Goal: Obtain resource: Download file/media

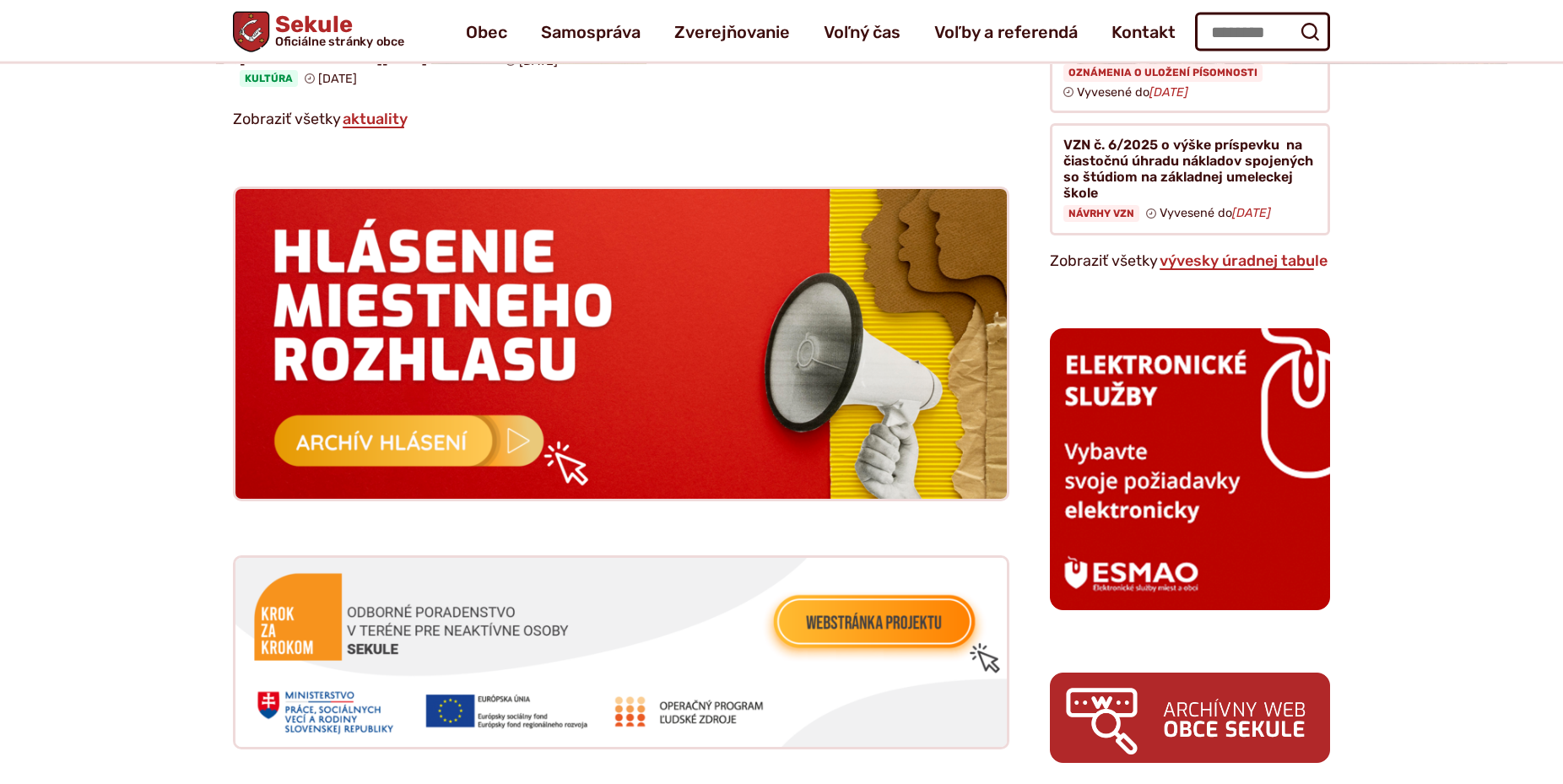
scroll to position [1463, 0]
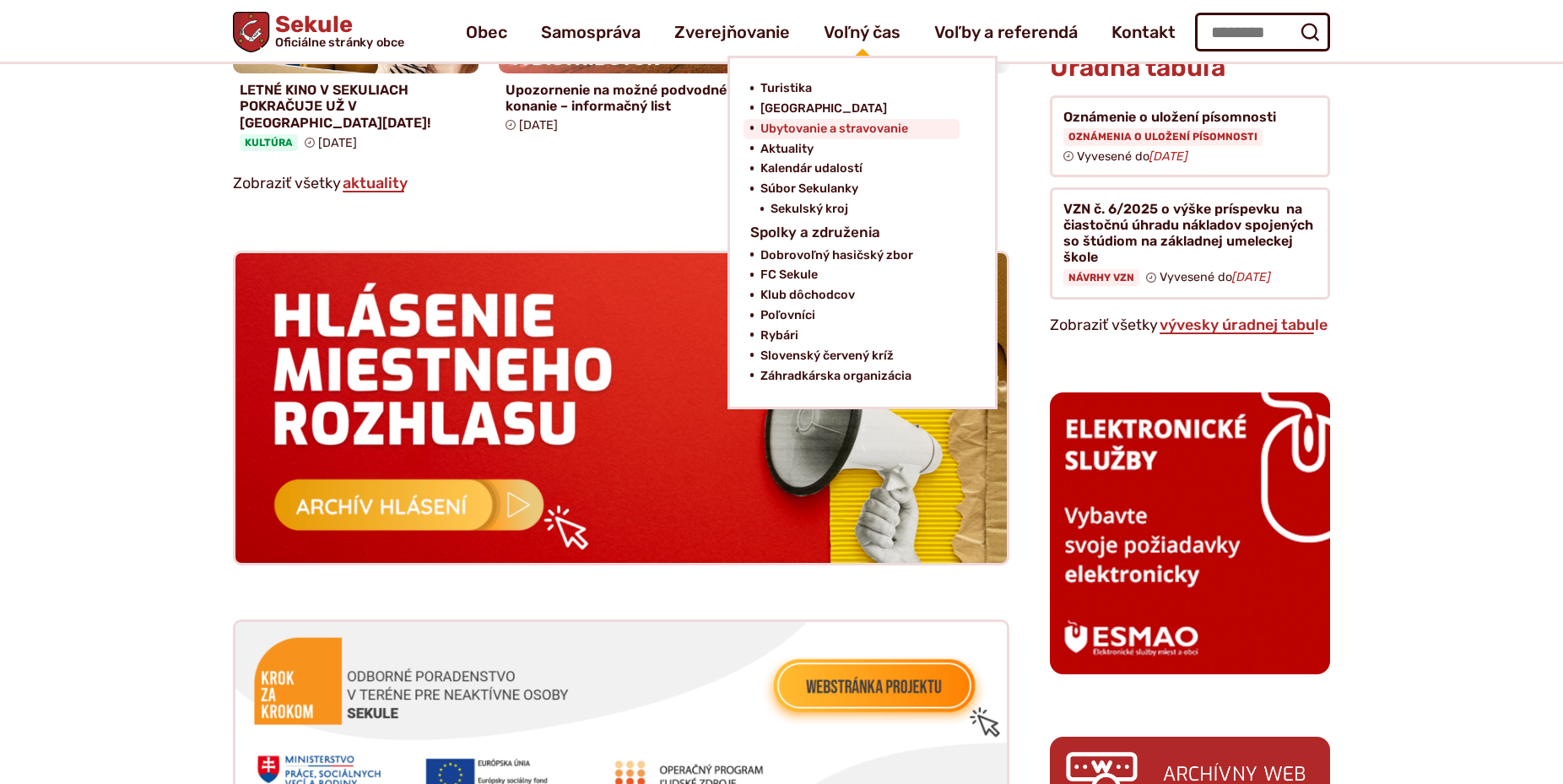
click at [853, 126] on span "Ubytovanie a stravovanie" at bounding box center [834, 129] width 147 height 20
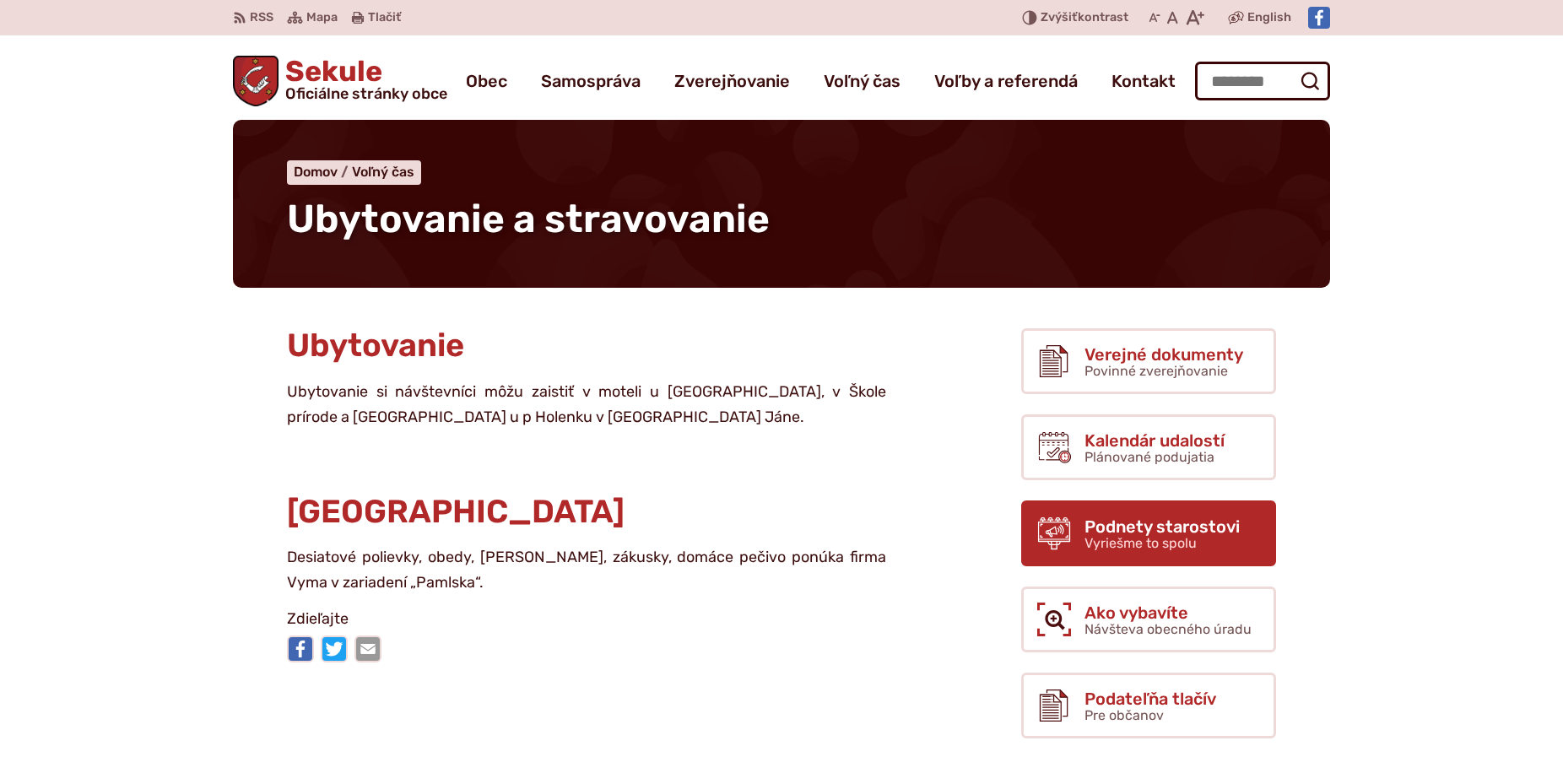
click at [1139, 549] on span "Vyriešme to spolu" at bounding box center [1140, 543] width 112 height 16
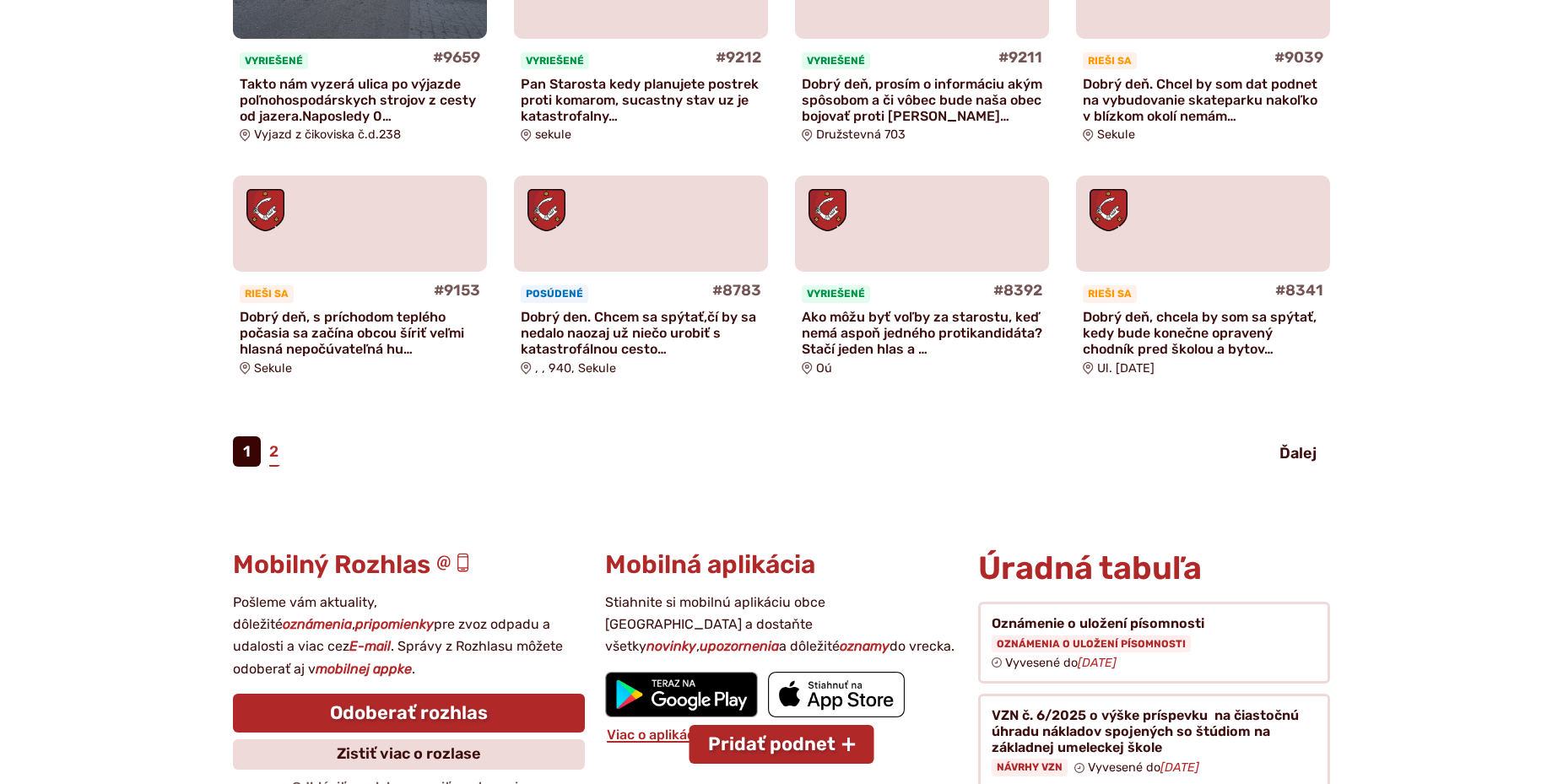
scroll to position [1205, 0]
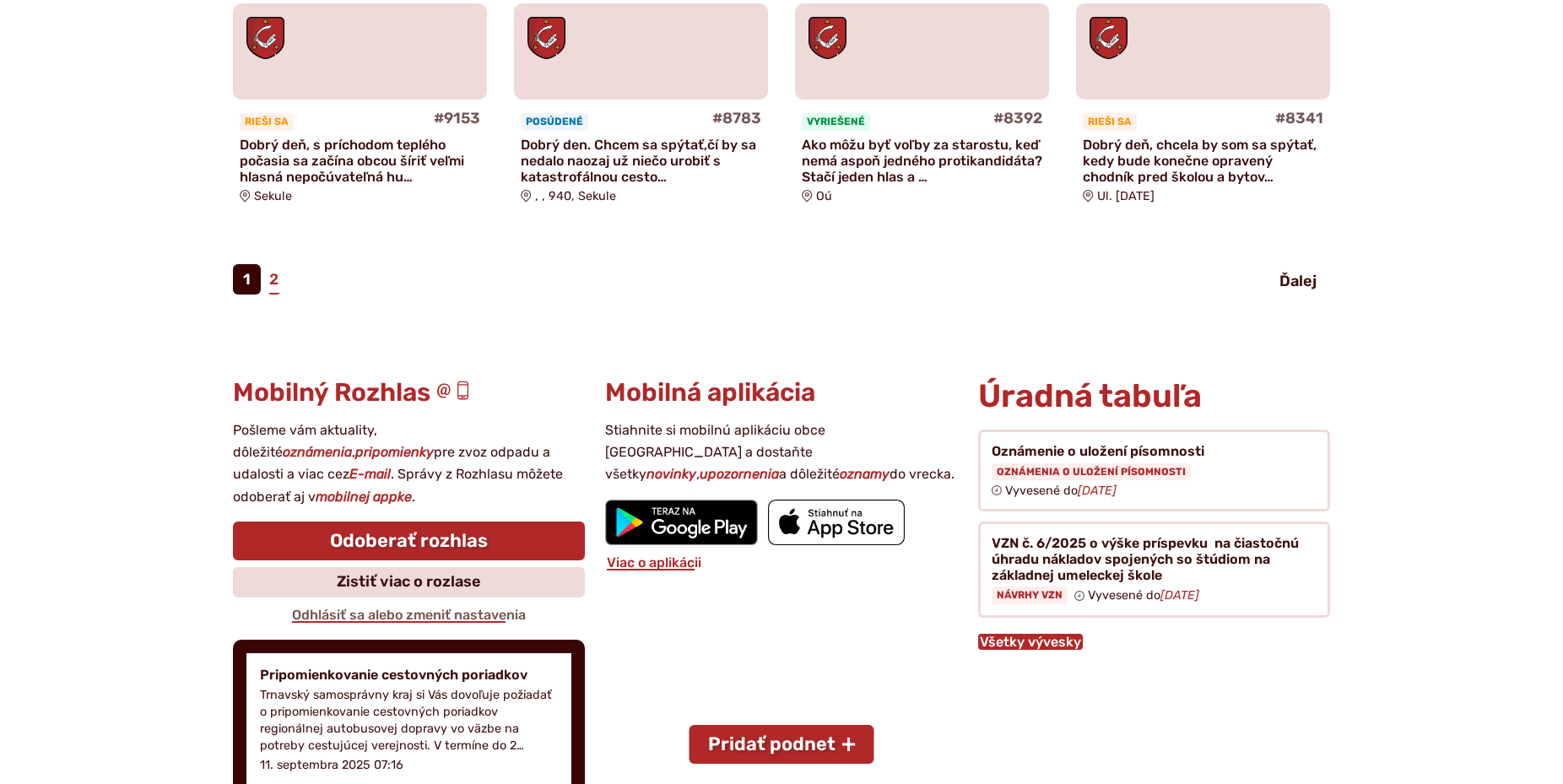
click at [1020, 633] on link "Všetky vývesky" at bounding box center [1030, 641] width 104 height 16
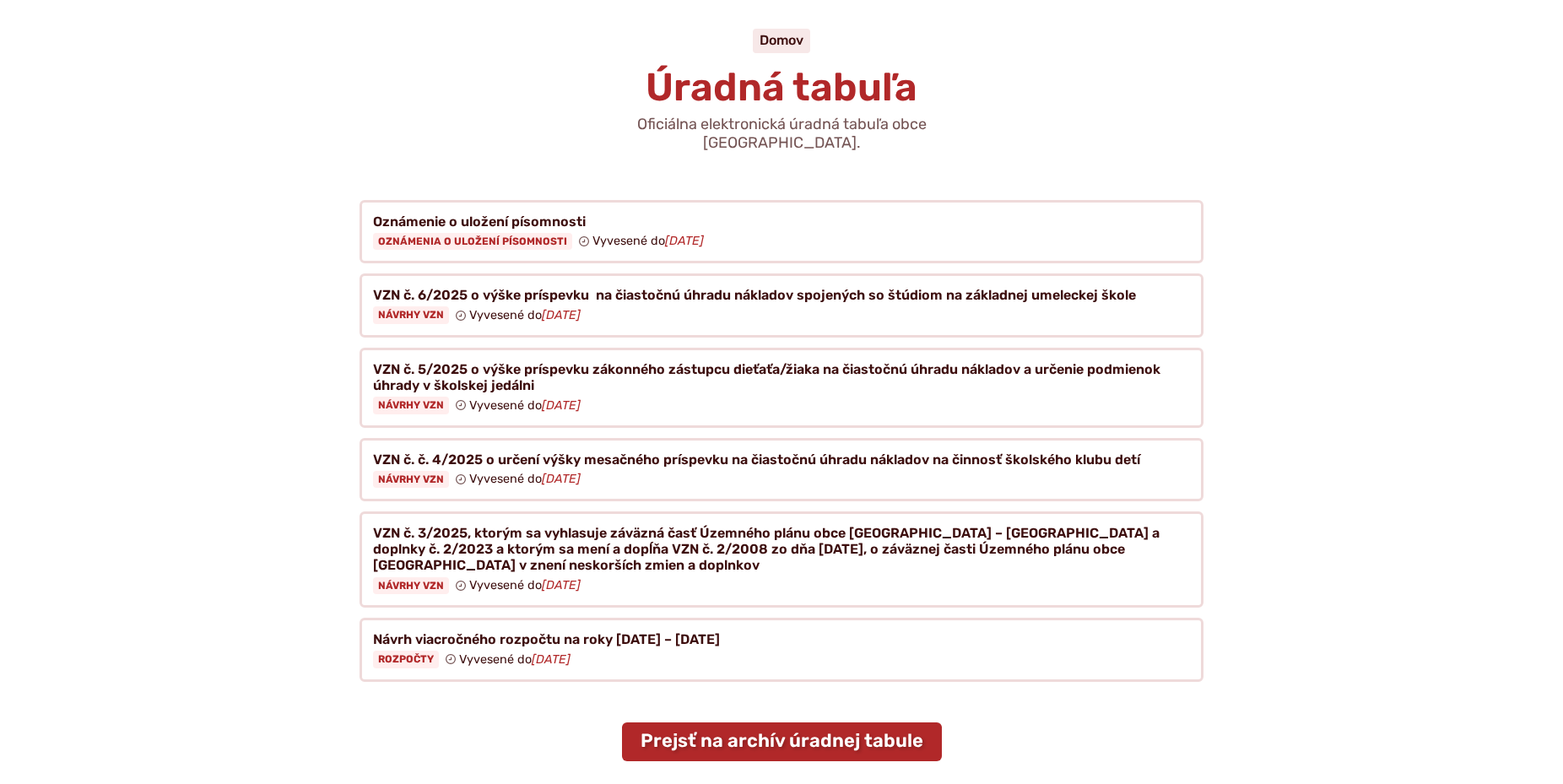
scroll to position [172, 0]
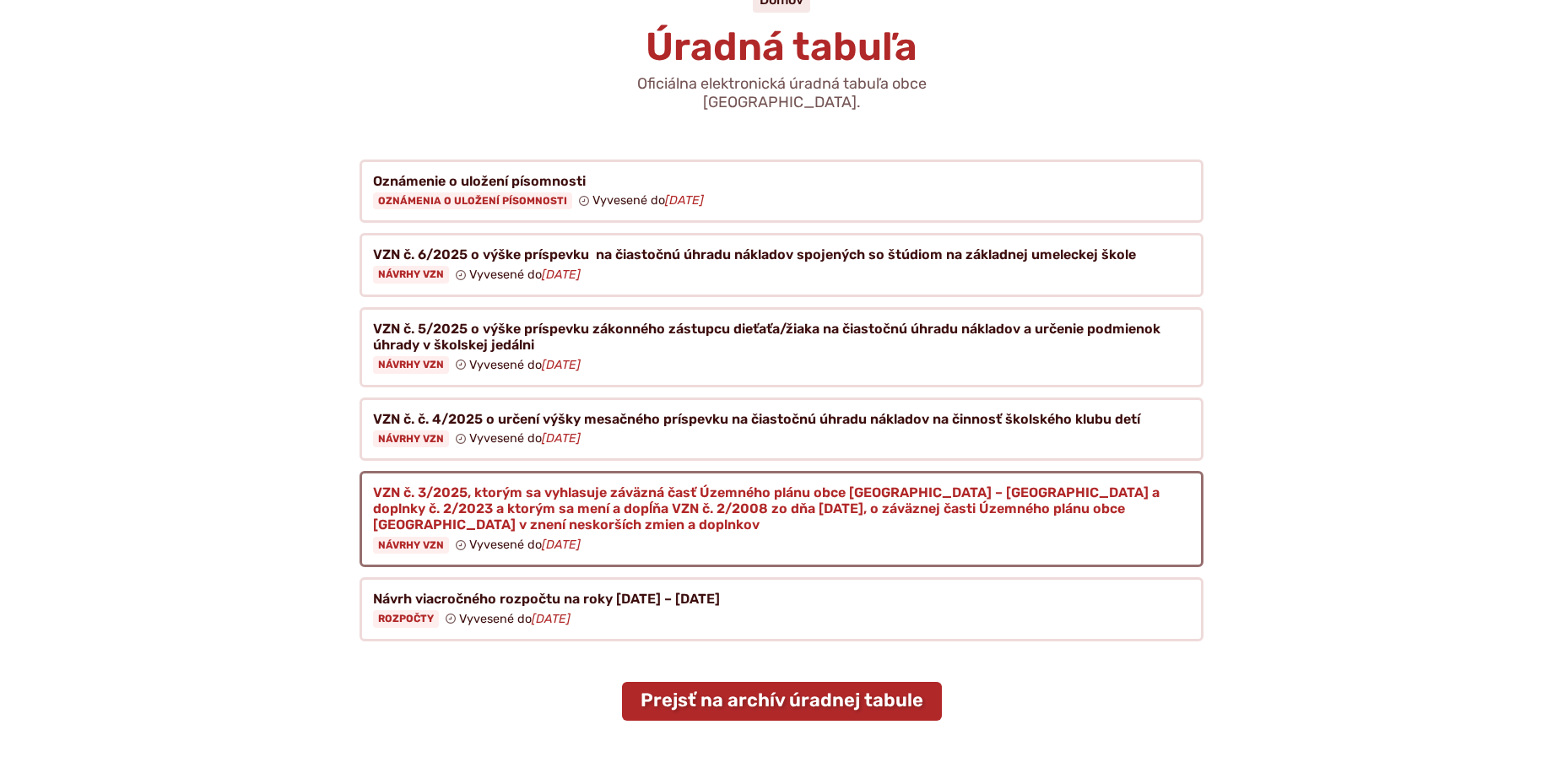
click at [437, 524] on figure at bounding box center [782, 519] width 844 height 96
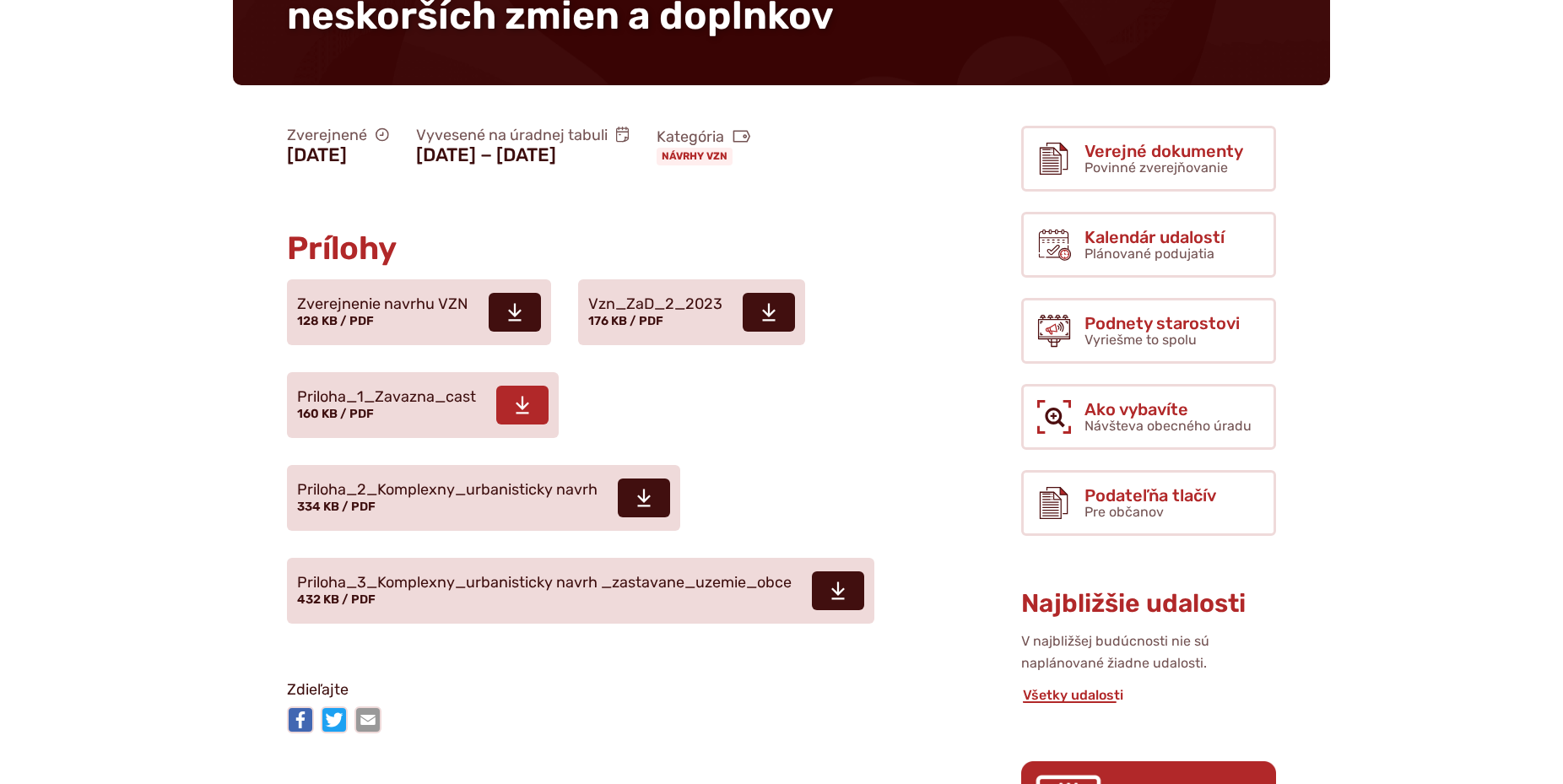
scroll to position [517, 0]
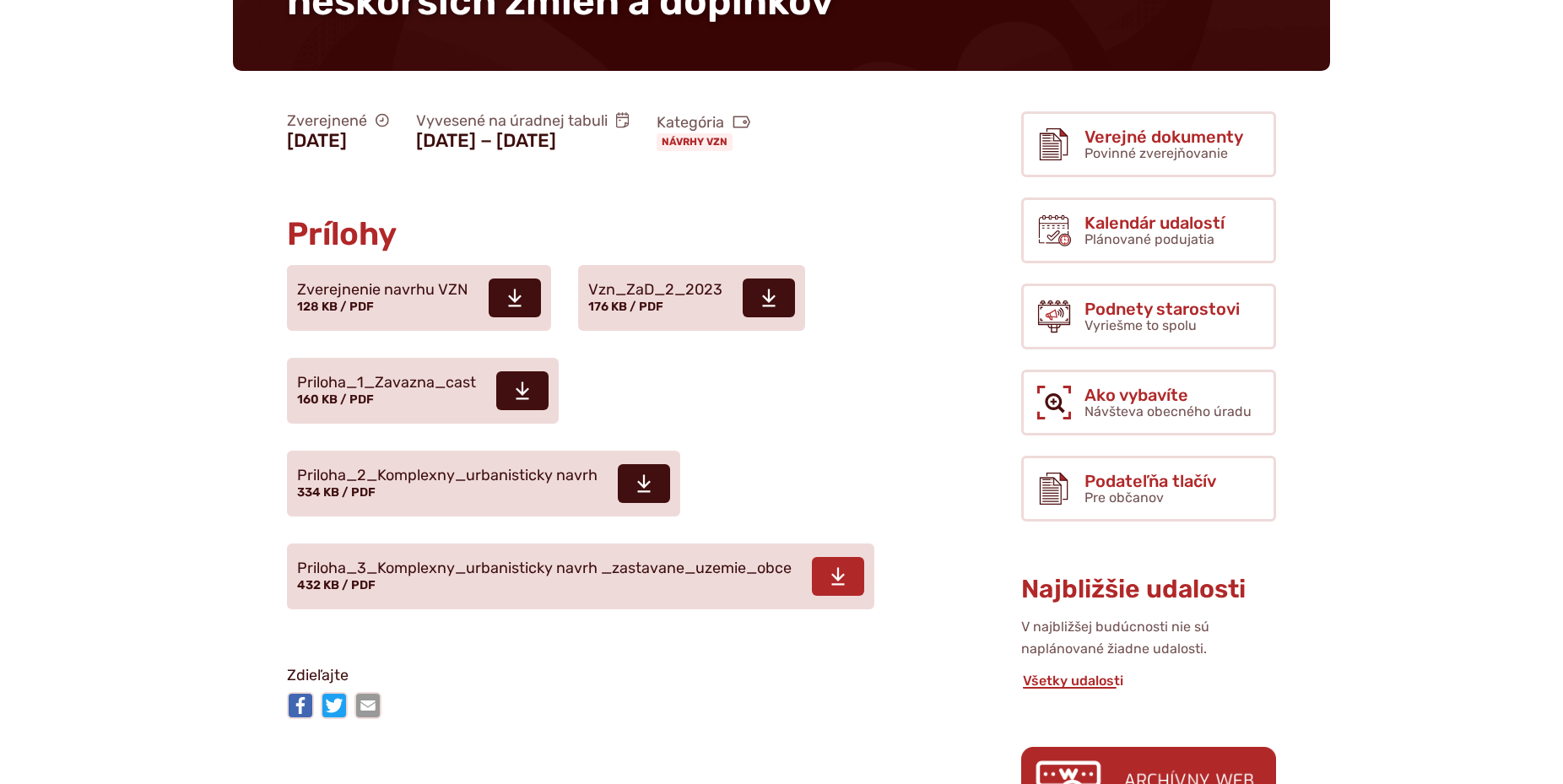
click at [421, 560] on span "Priloha_3_Komplexny_urbanisticky navrh _zastavane_uzemie_obce" at bounding box center [545, 568] width 495 height 17
click at [382, 467] on span "Priloha_2_Komplexny_urbanisticky navrh" at bounding box center [447, 475] width 300 height 17
click at [393, 374] on span "Priloha_1_Zavazna_cast" at bounding box center [387, 382] width 179 height 17
